Goal: Transaction & Acquisition: Purchase product/service

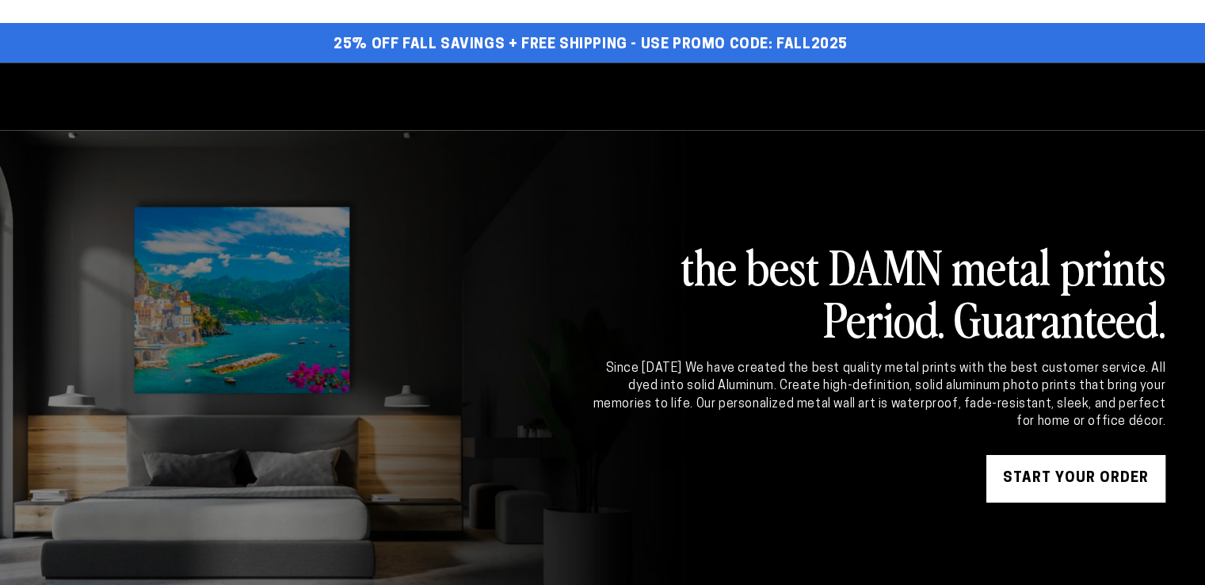
select select "**********"
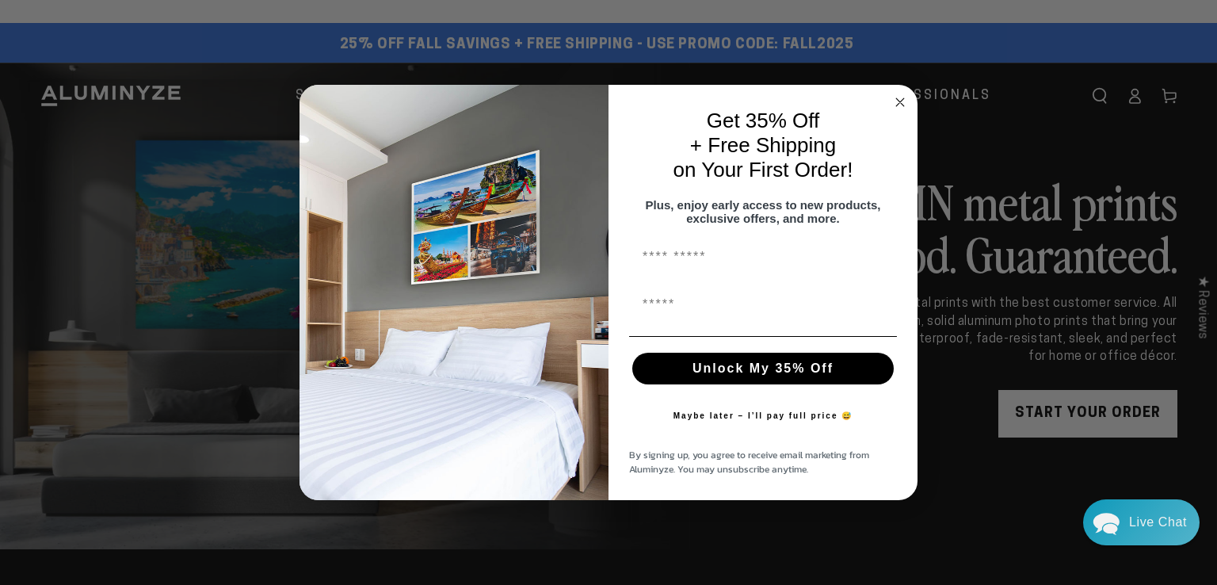
click at [898, 93] on icon "Close dialog" at bounding box center [899, 102] width 19 height 19
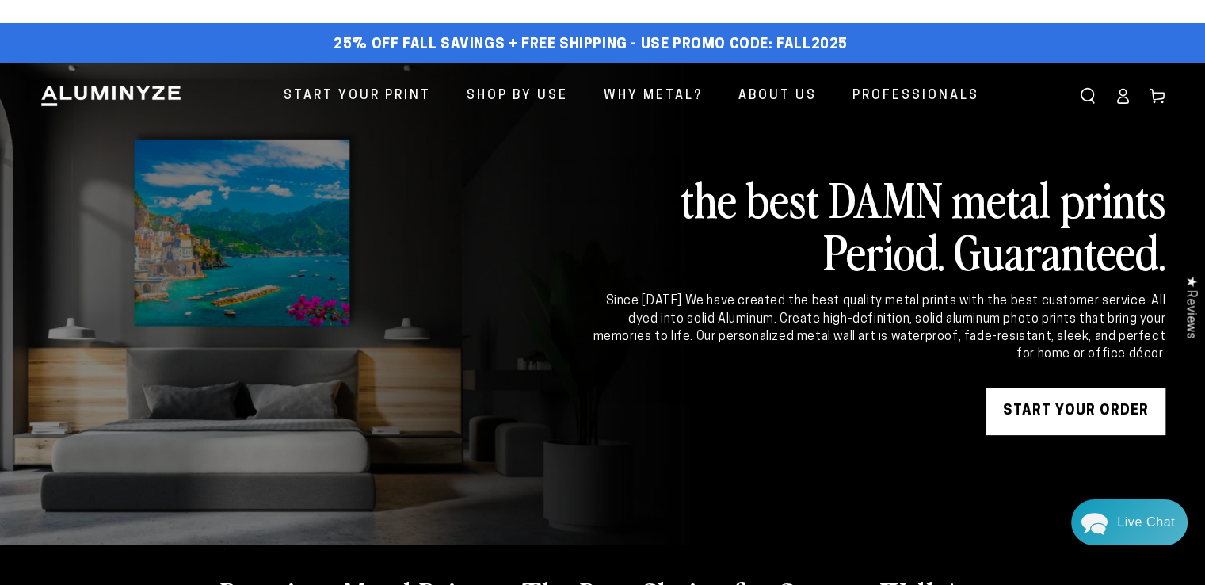
click at [1122, 89] on icon at bounding box center [1122, 96] width 16 height 16
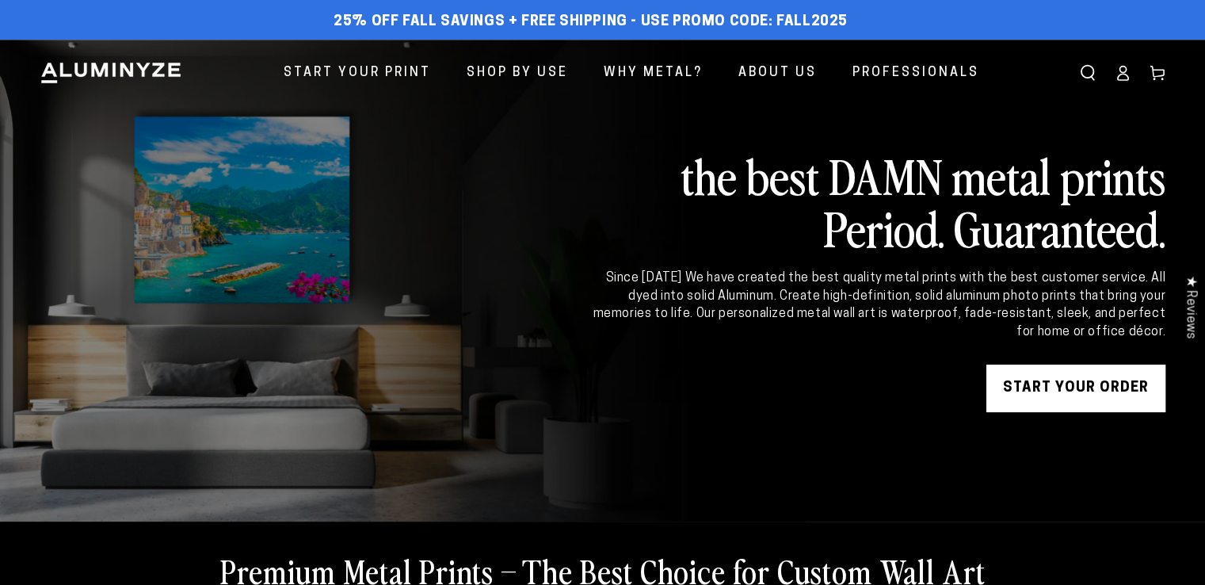
click at [1124, 71] on icon at bounding box center [1122, 73] width 16 height 16
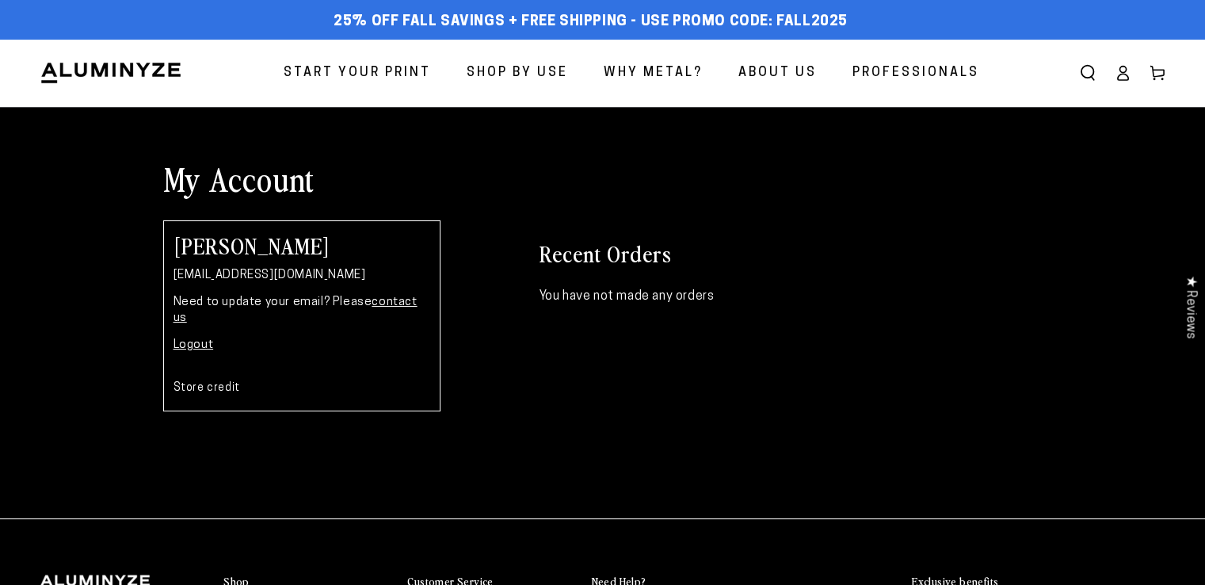
click at [391, 74] on span "Start Your Print" at bounding box center [357, 73] width 147 height 23
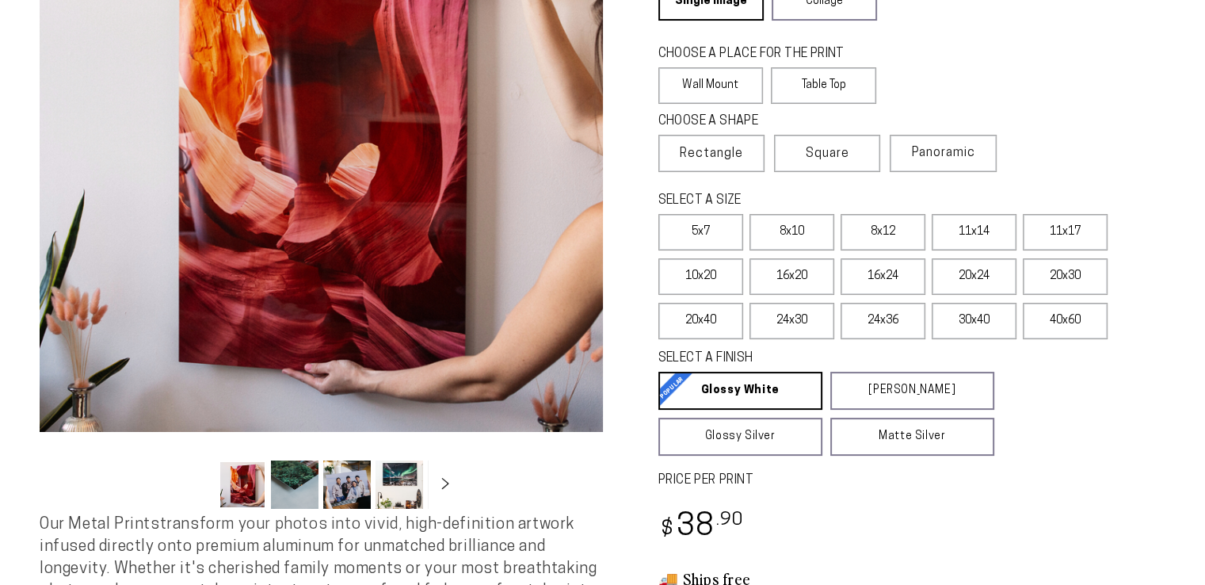
scroll to position [317, 0]
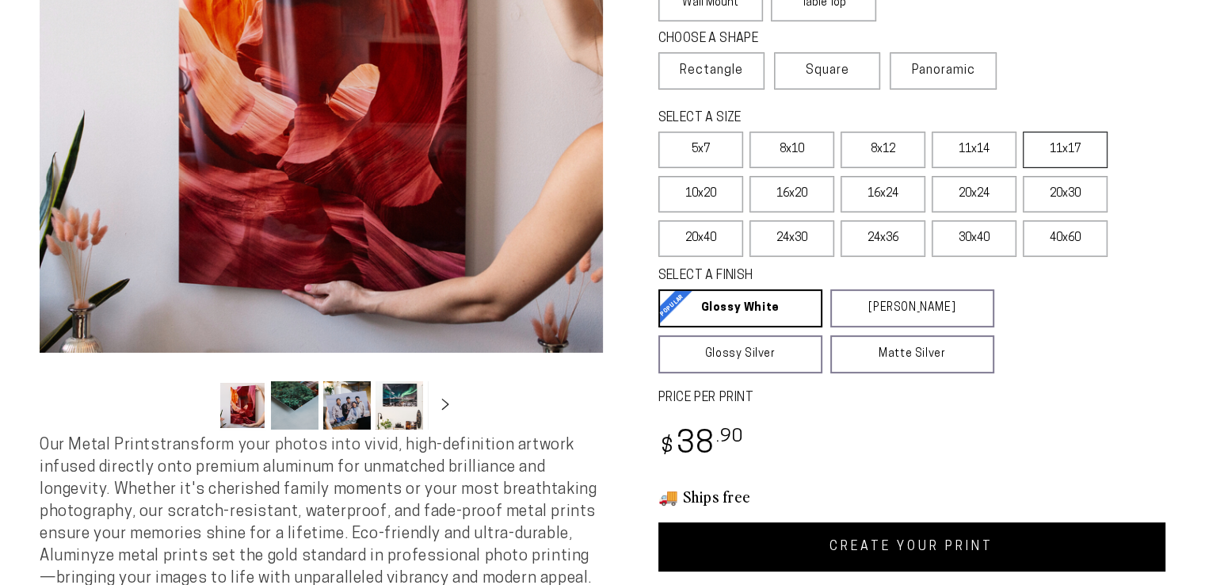
click at [1040, 158] on label "11x17" at bounding box center [1065, 149] width 85 height 36
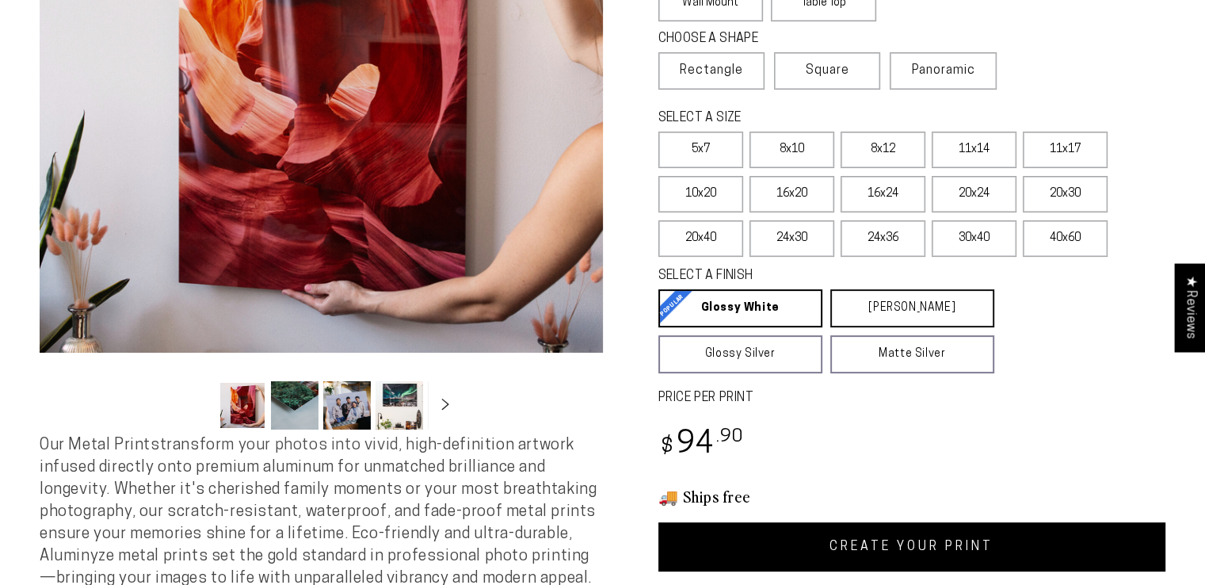
select select "**********"
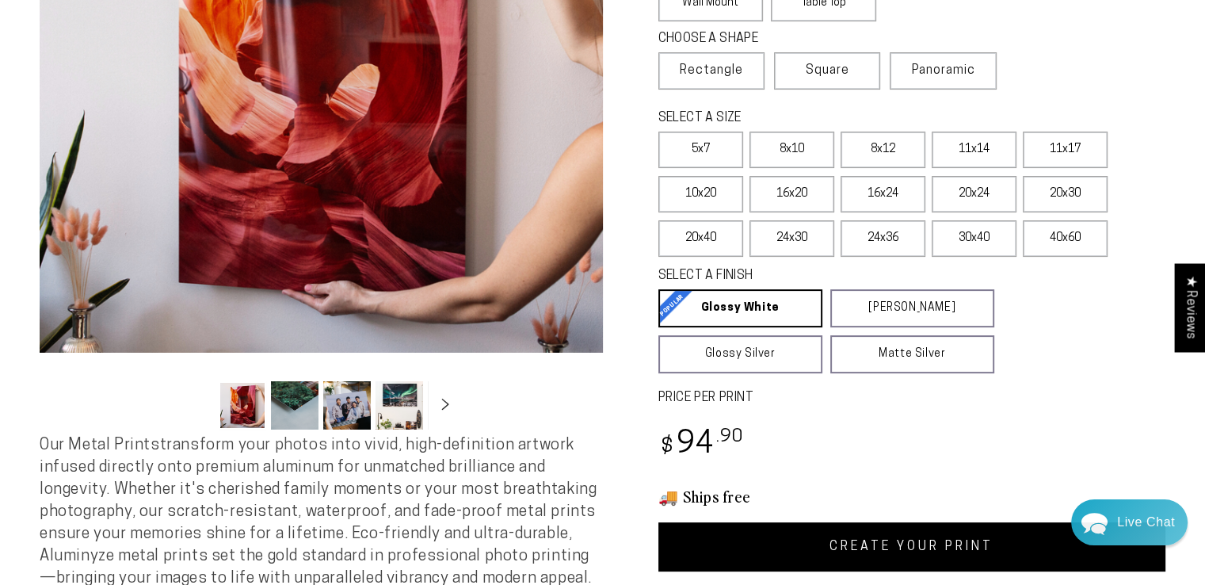
click at [869, 549] on link "CREATE YOUR PRINT" at bounding box center [912, 546] width 508 height 49
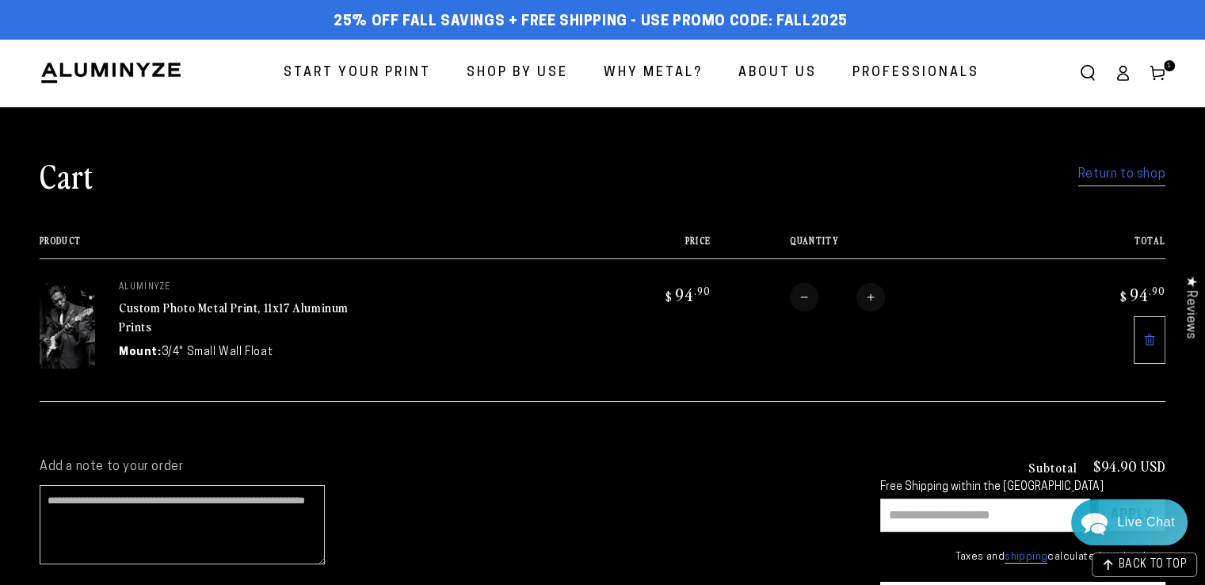
scroll to position [79, 0]
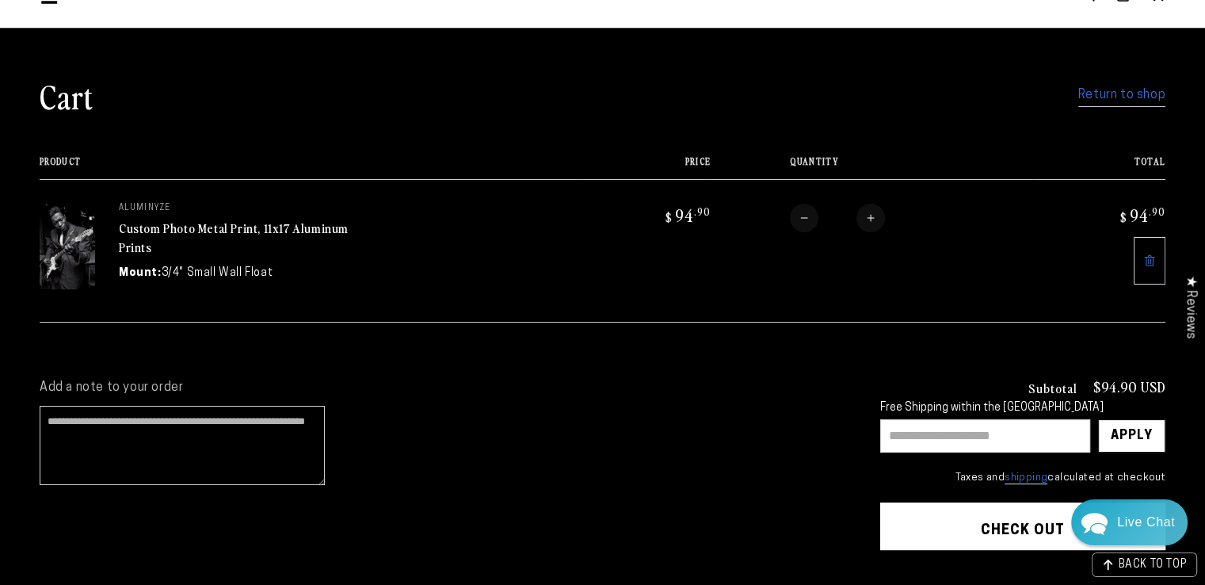
click at [981, 439] on input "text" at bounding box center [985, 435] width 210 height 33
type input "********"
click at [1138, 432] on div "Apply" at bounding box center [1131, 436] width 42 height 32
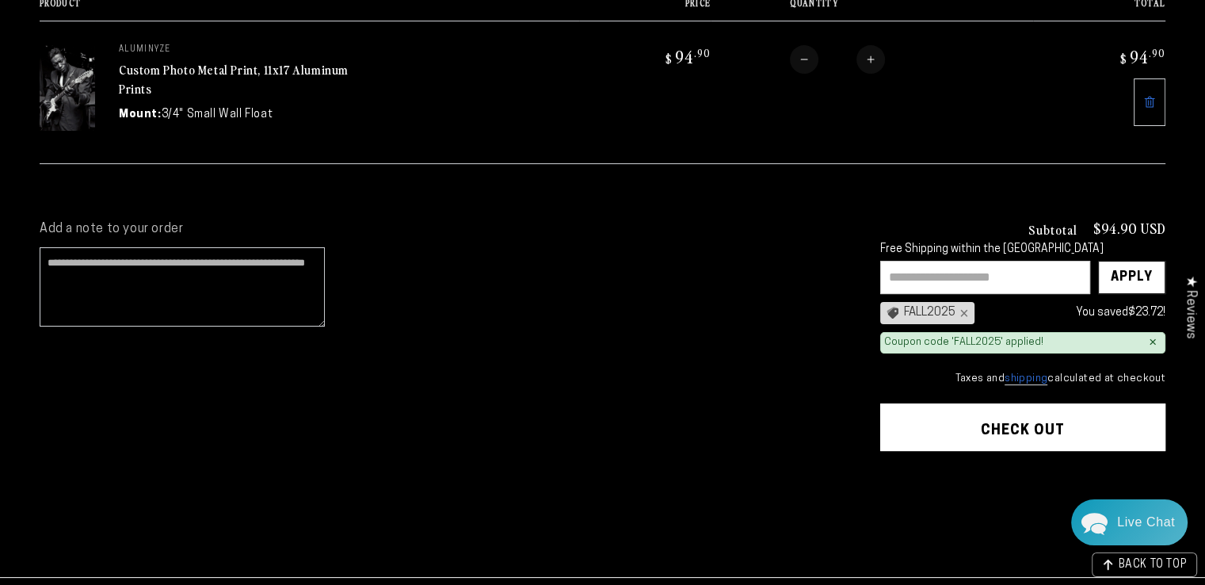
scroll to position [317, 0]
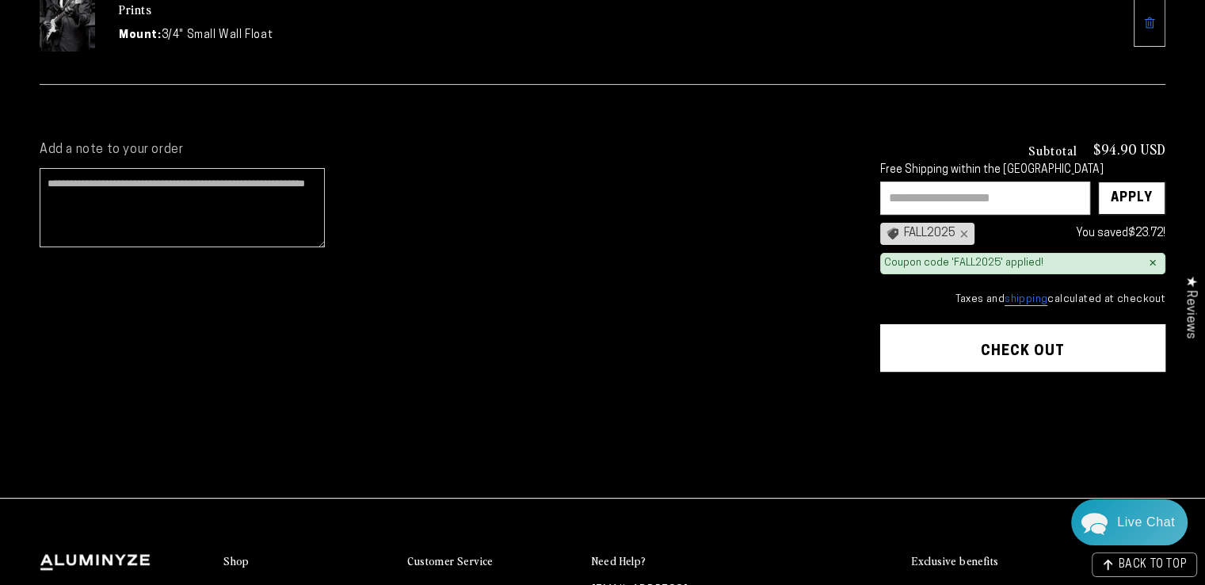
click at [1056, 321] on div "Subtotal $94.90 USD Free Shipping within the USA Apply FALL2025 × You saved $23…" at bounding box center [1022, 305] width 285 height 327
click at [1048, 344] on button "Check out" at bounding box center [1022, 348] width 285 height 48
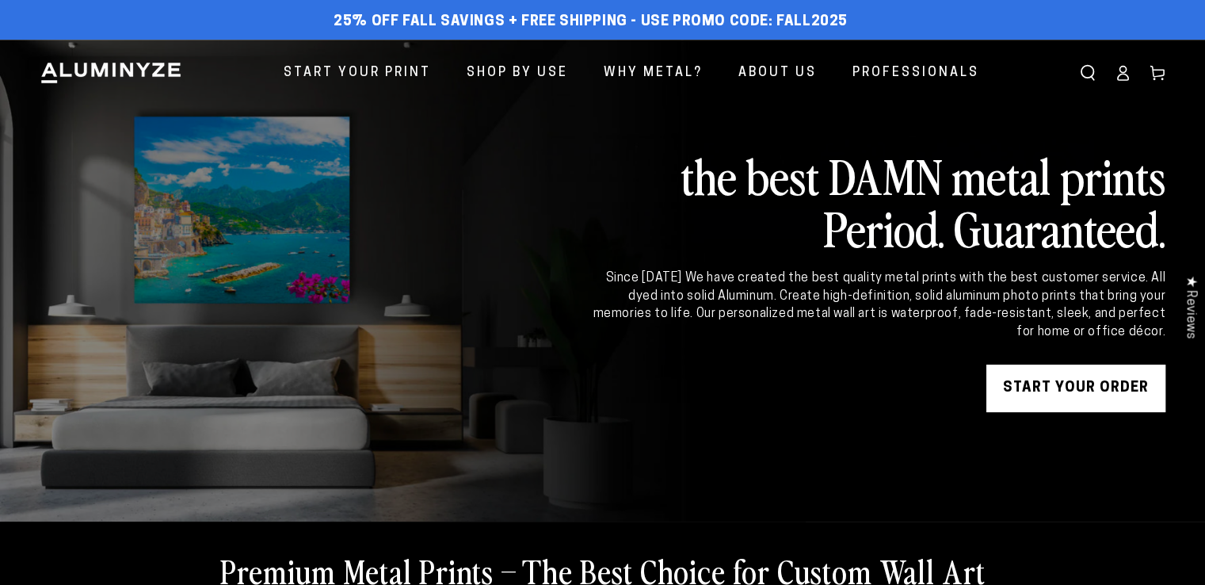
click at [1125, 67] on ellipse at bounding box center [1122, 70] width 6 height 6
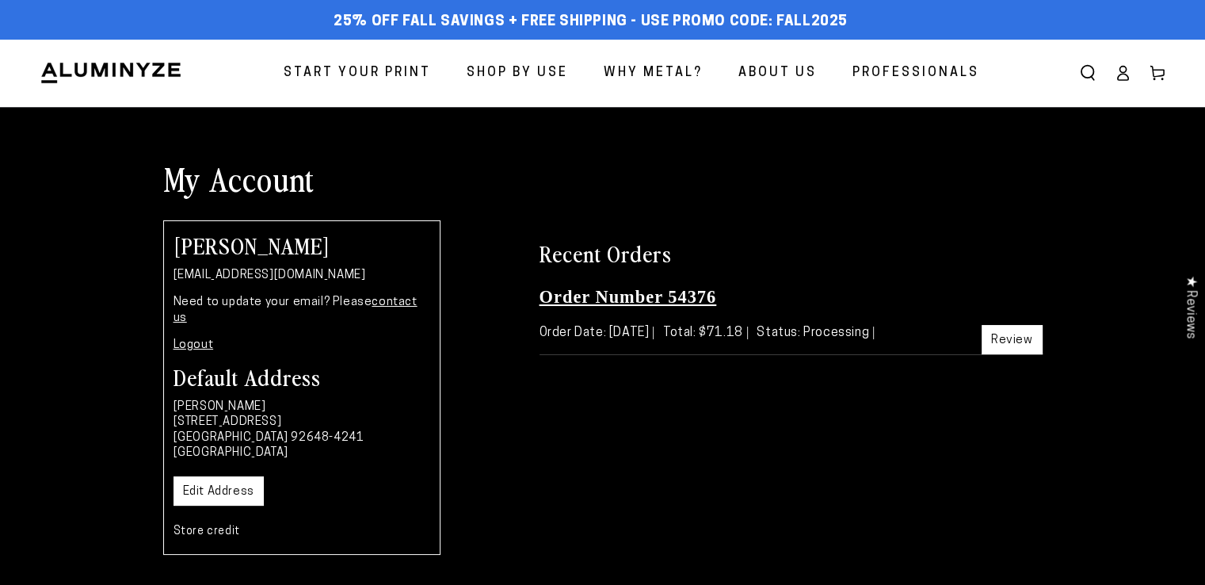
click at [694, 299] on link "Order Number 54376" at bounding box center [627, 297] width 177 height 20
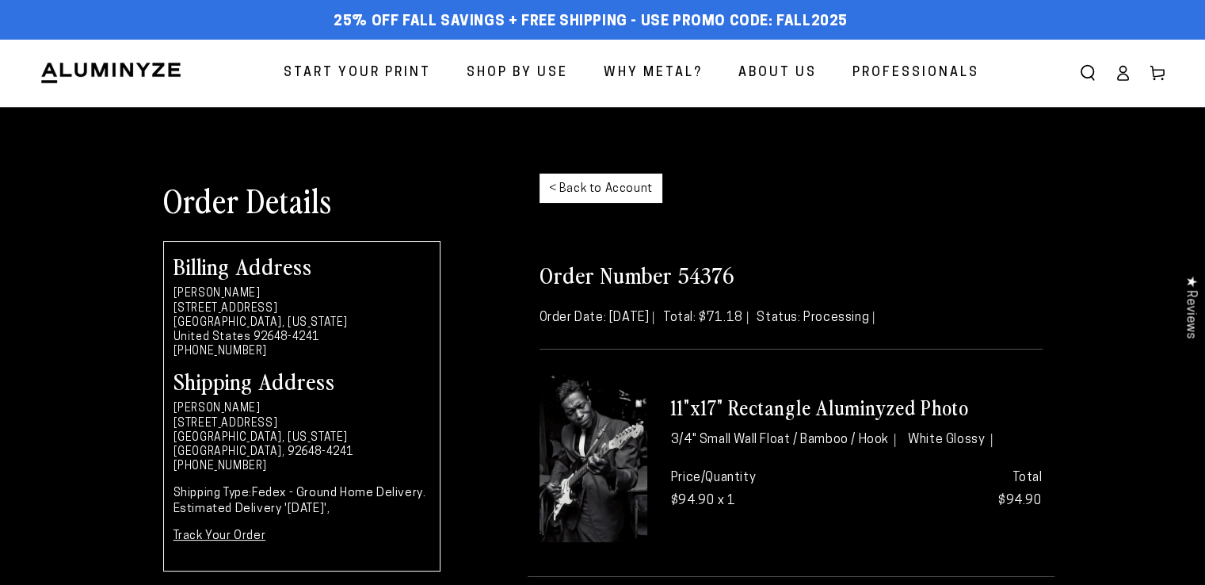
click at [721, 266] on h2 "Order Number 54376" at bounding box center [790, 274] width 503 height 29
copy h2 "54376"
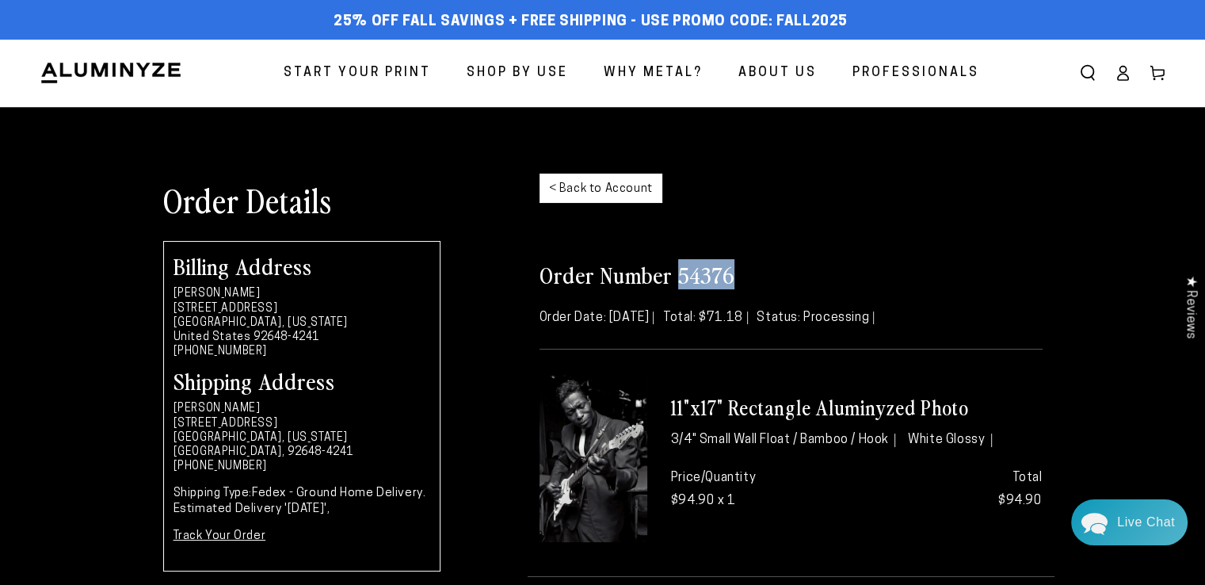
click at [1118, 79] on icon at bounding box center [1122, 73] width 16 height 16
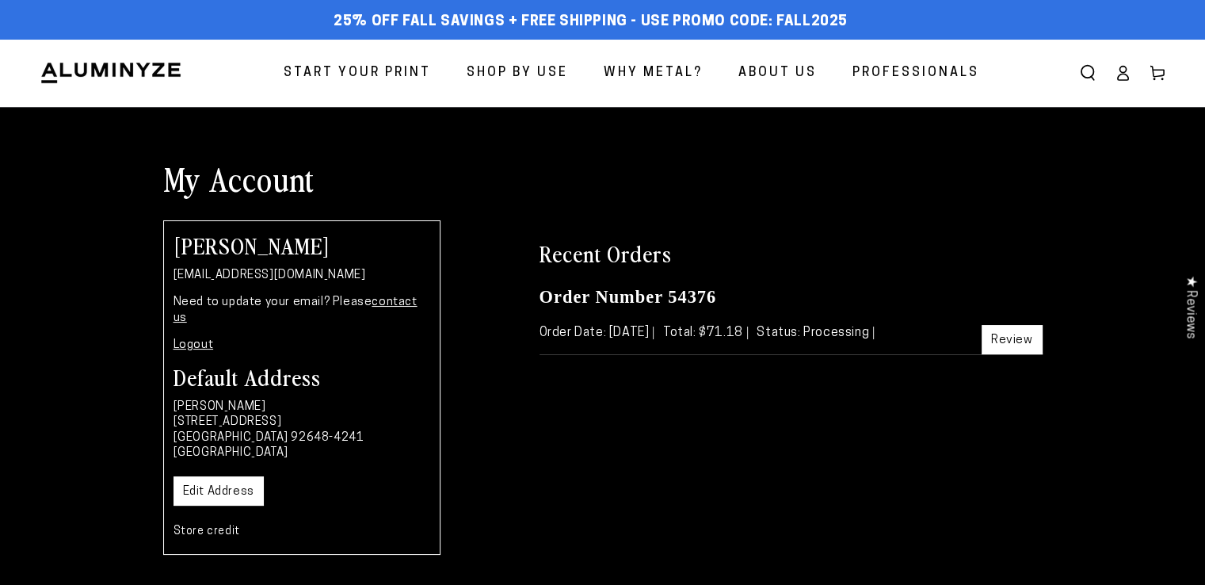
click at [291, 286] on div "[PERSON_NAME] [EMAIL_ADDRESS][DOMAIN_NAME] Need to update your email? Please co…" at bounding box center [301, 387] width 277 height 334
click at [291, 280] on p "[EMAIL_ADDRESS][DOMAIN_NAME]" at bounding box center [301, 276] width 257 height 16
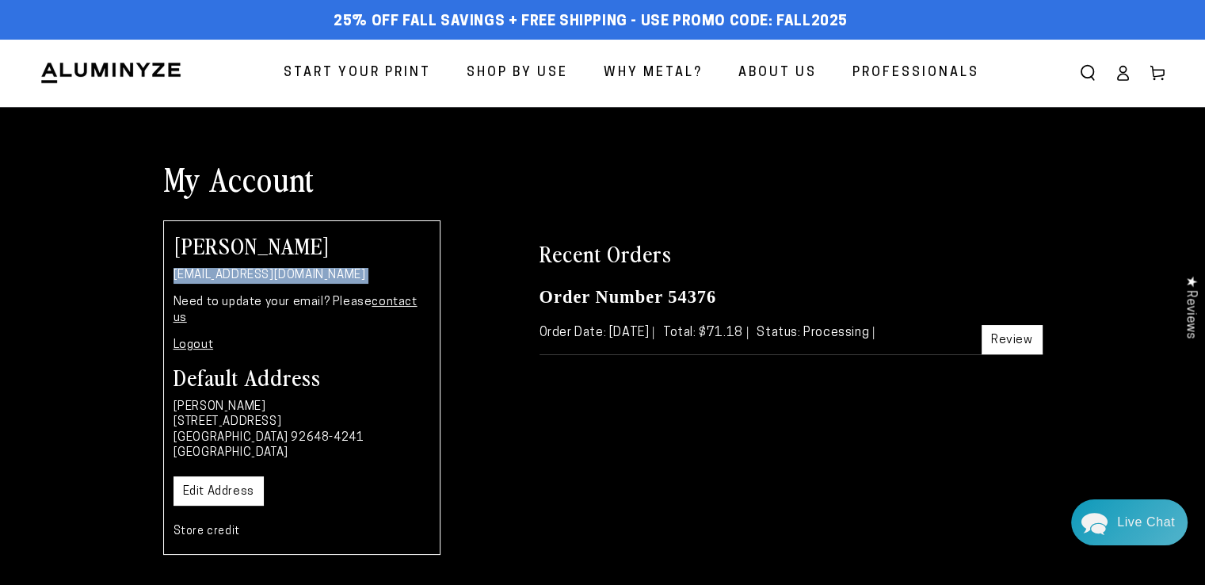
click at [291, 280] on p "[EMAIL_ADDRESS][DOMAIN_NAME]" at bounding box center [301, 276] width 257 height 16
copy div "[EMAIL_ADDRESS][DOMAIN_NAME]"
